Goal: Communication & Community: Ask a question

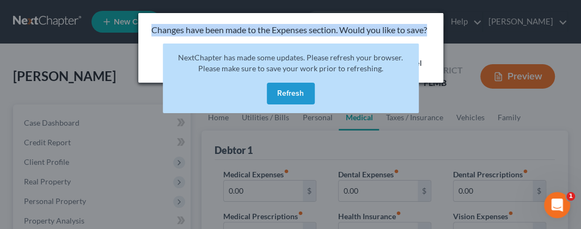
drag, startPoint x: 403, startPoint y: 57, endPoint x: 379, endPoint y: 118, distance: 65.0
click at [436, 20] on div "Changes have been made to the Expenses section. Would you like to save?" at bounding box center [290, 30] width 305 height 34
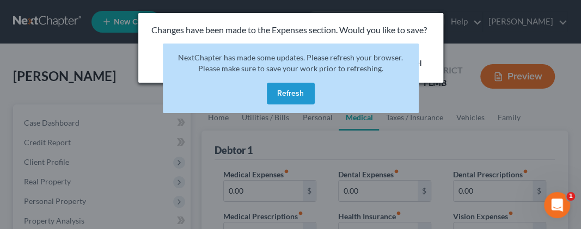
click at [425, 70] on button "Cancel" at bounding box center [409, 64] width 41 height 22
click at [419, 62] on button "Cancel" at bounding box center [409, 64] width 41 height 22
click at [282, 90] on button "Refresh" at bounding box center [291, 94] width 48 height 22
drag, startPoint x: 270, startPoint y: 50, endPoint x: 214, endPoint y: 83, distance: 65.1
click at [233, 69] on div "NextChapter has made some updates. Please refresh your browser. Please make sur…" at bounding box center [291, 79] width 256 height 70
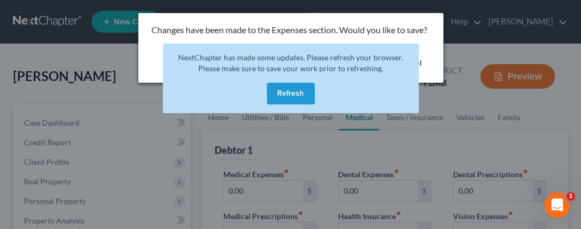
click at [212, 90] on div "NextChapter has made some updates. Please refresh your browser. Please make sur…" at bounding box center [291, 79] width 256 height 70
click at [559, 198] on div "Open Intercom Messenger" at bounding box center [555, 204] width 36 height 36
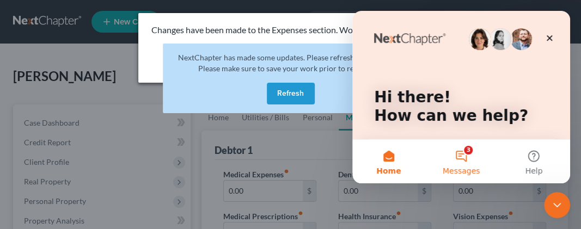
click at [463, 157] on button "3 Messages" at bounding box center [461, 162] width 72 height 44
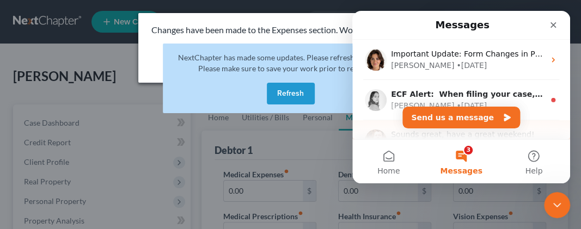
click at [385, 133] on div "Intercom messenger" at bounding box center [376, 141] width 22 height 22
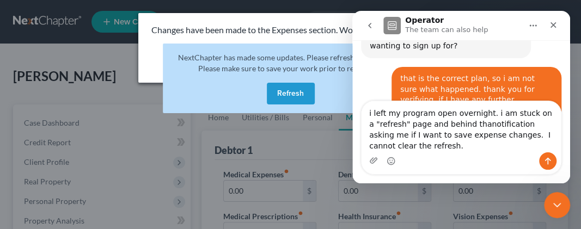
scroll to position [494, 0]
type textarea "i left my program open overnight. i am stuck on a "refresh" page and behind tha…"
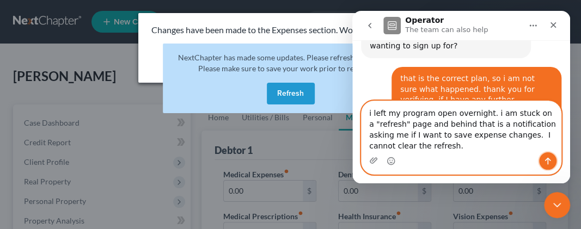
click at [550, 158] on icon "Send a message…" at bounding box center [547, 161] width 9 height 9
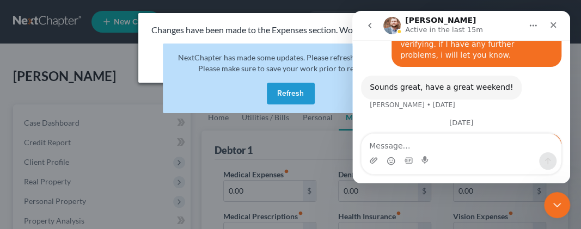
scroll to position [556, 0]
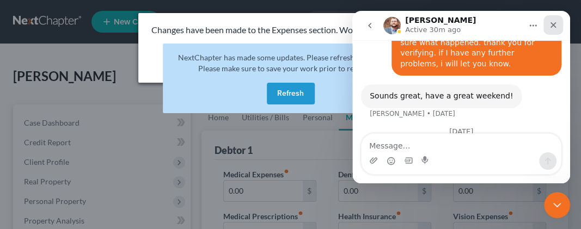
click at [554, 23] on icon "Close" at bounding box center [553, 25] width 9 height 9
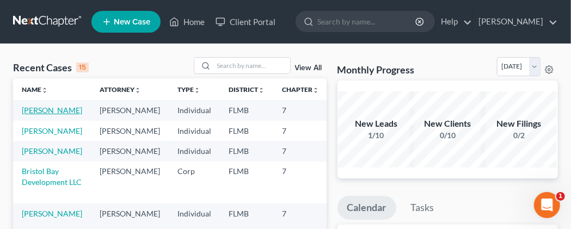
click at [39, 115] on link "[PERSON_NAME]" at bounding box center [52, 110] width 60 height 9
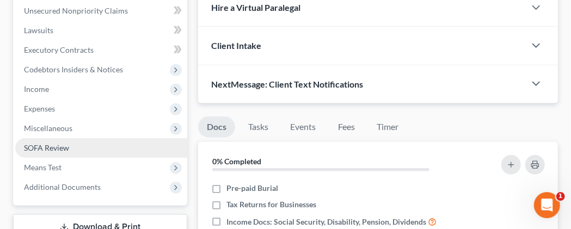
scroll to position [283, 0]
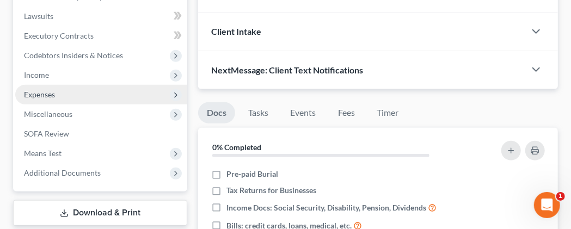
click at [44, 99] on span "Expenses" at bounding box center [39, 94] width 31 height 9
